Goal: Download file/media

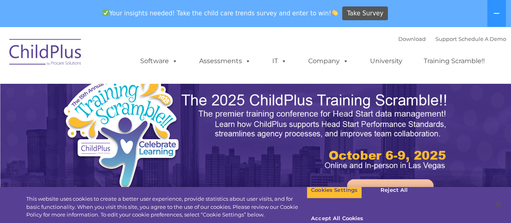
select select "MEDIUM"
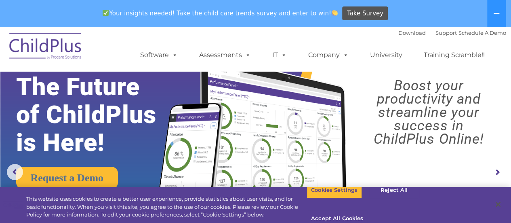
click at [281, 17] on span "Your insights needed! Take the child care trends survey and enter to win!" at bounding box center [220, 13] width 242 height 16
click at [398, 32] on link "Download" at bounding box center [411, 32] width 27 height 6
